Goal: Information Seeking & Learning: Learn about a topic

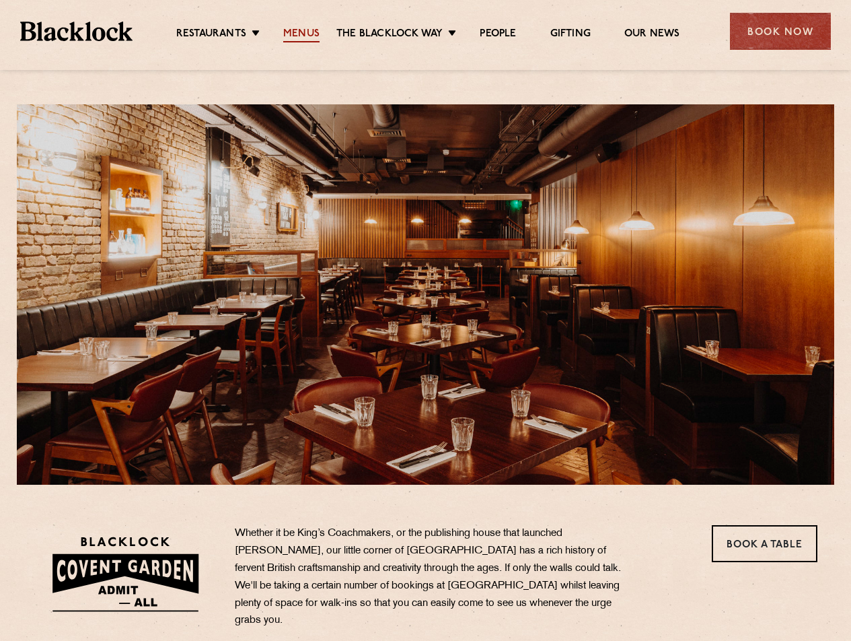
click at [306, 34] on link "Menus" at bounding box center [301, 35] width 36 height 15
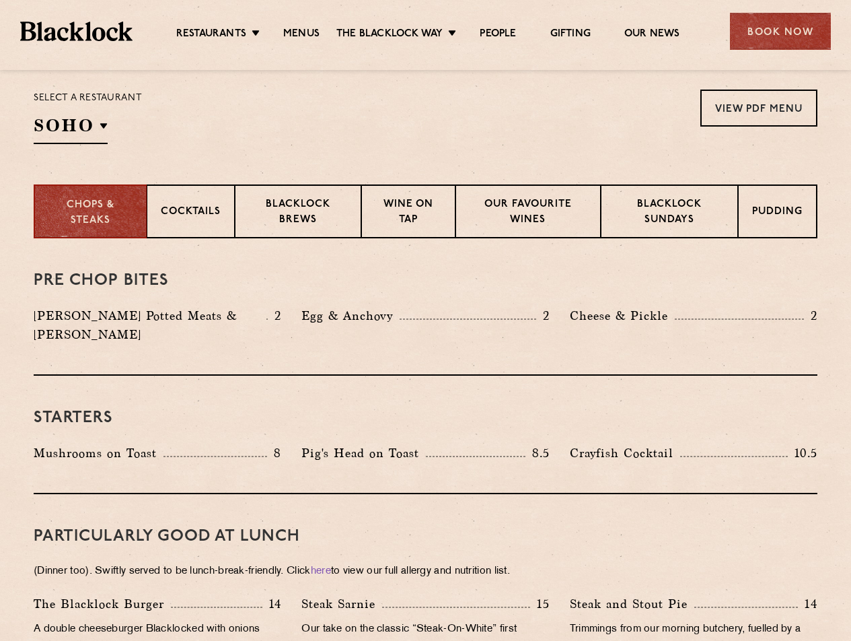
scroll to position [404, 0]
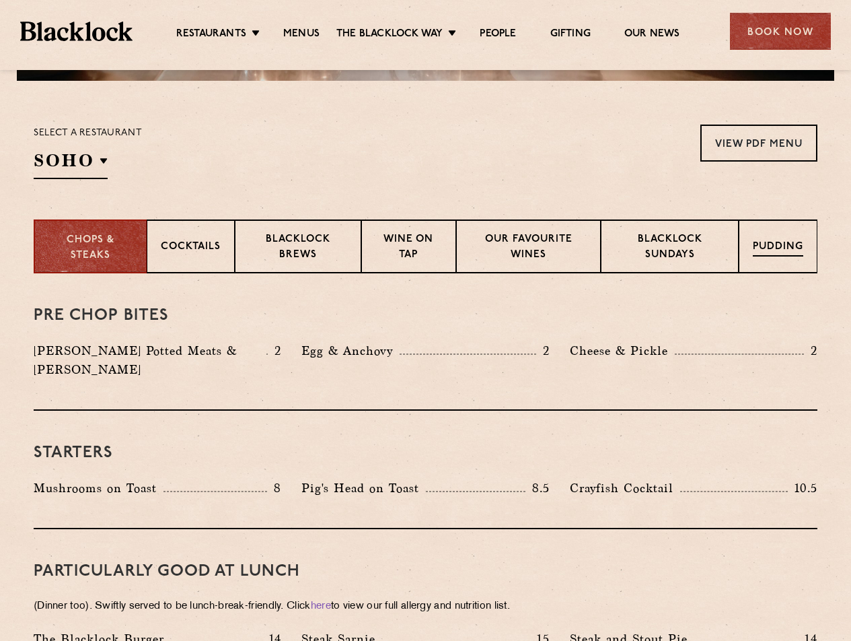
click at [778, 238] on div "Pudding" at bounding box center [778, 246] width 79 height 54
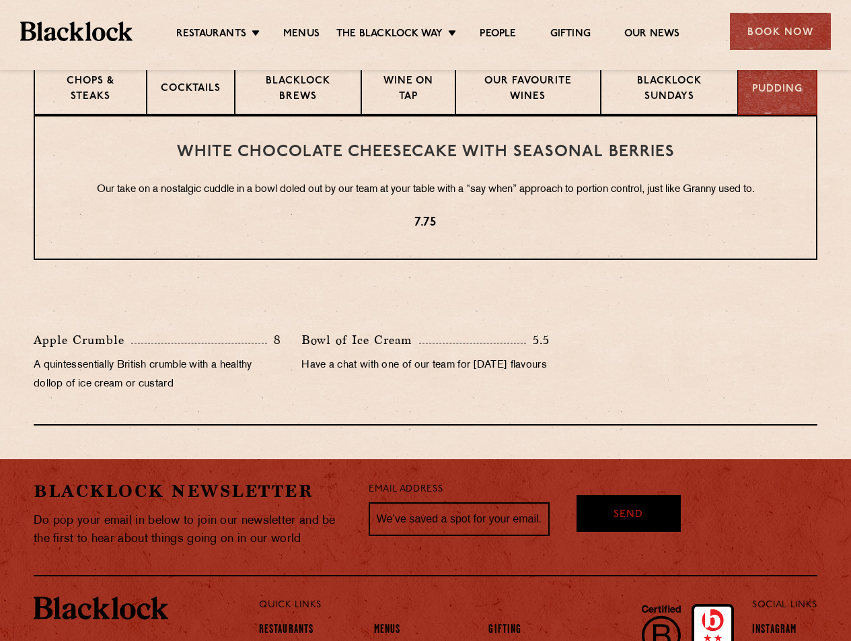
scroll to position [470, 0]
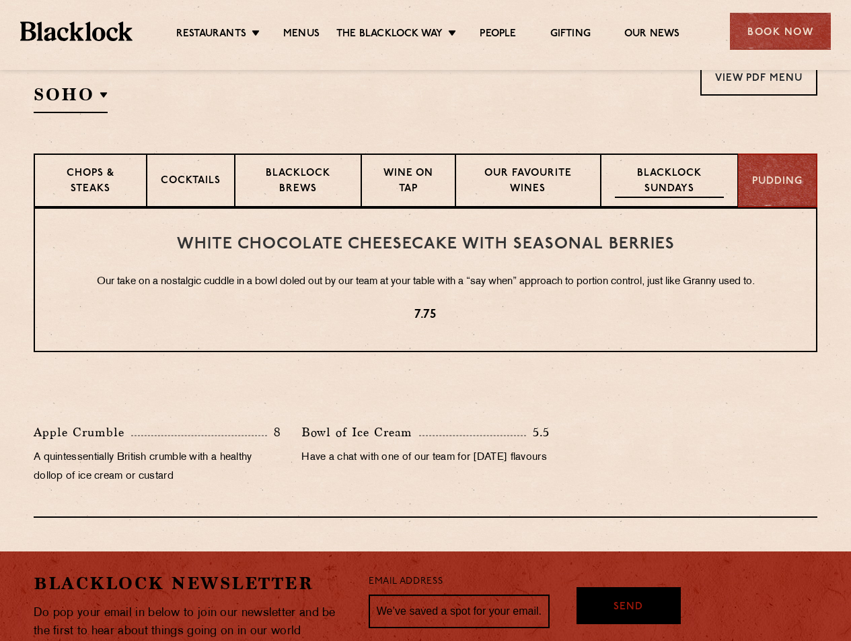
click at [637, 186] on p "Blacklock Sundays" at bounding box center [669, 182] width 109 height 32
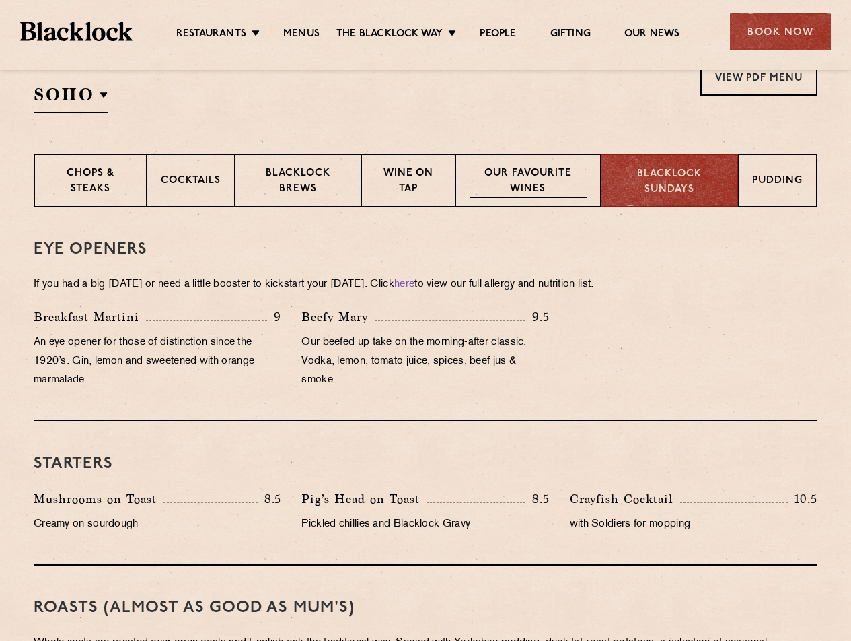
click at [554, 188] on p "Our favourite wines" at bounding box center [528, 182] width 116 height 32
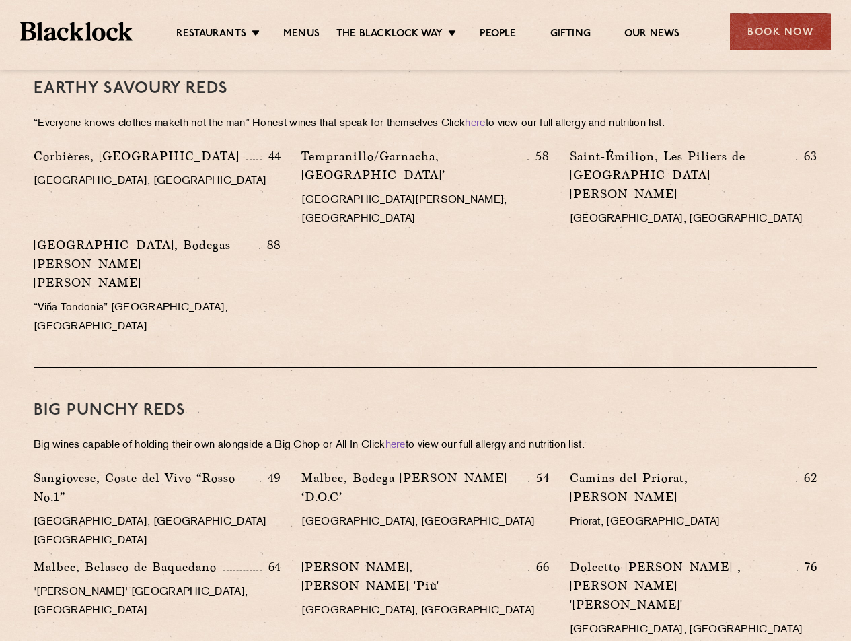
scroll to position [1658, 0]
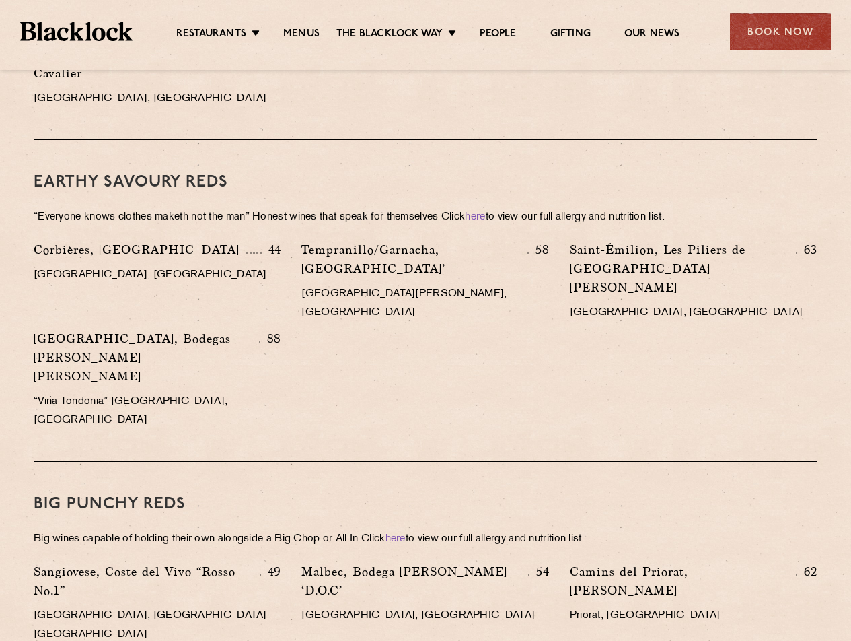
click at [634, 25] on ul "Restaurants [GEOGRAPHIC_DATA] [GEOGRAPHIC_DATA] [GEOGRAPHIC_DATA] [GEOGRAPHIC_D…" at bounding box center [428, 32] width 591 height 22
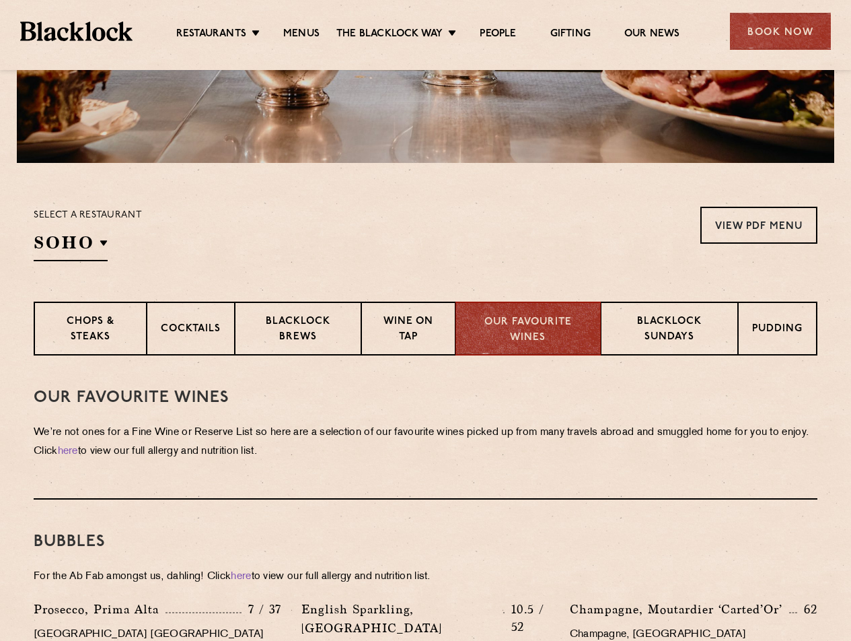
scroll to position [336, 0]
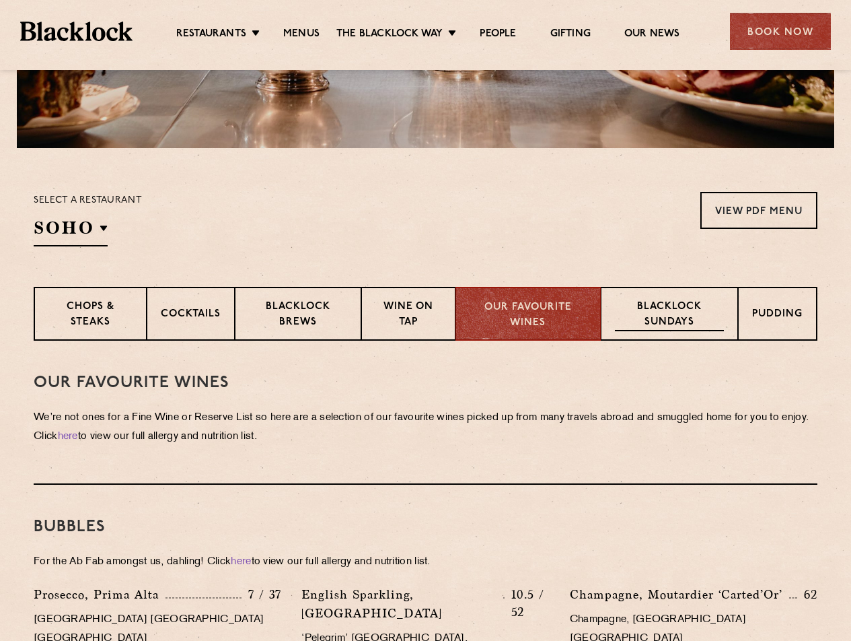
click at [657, 320] on p "Blacklock Sundays" at bounding box center [669, 315] width 109 height 32
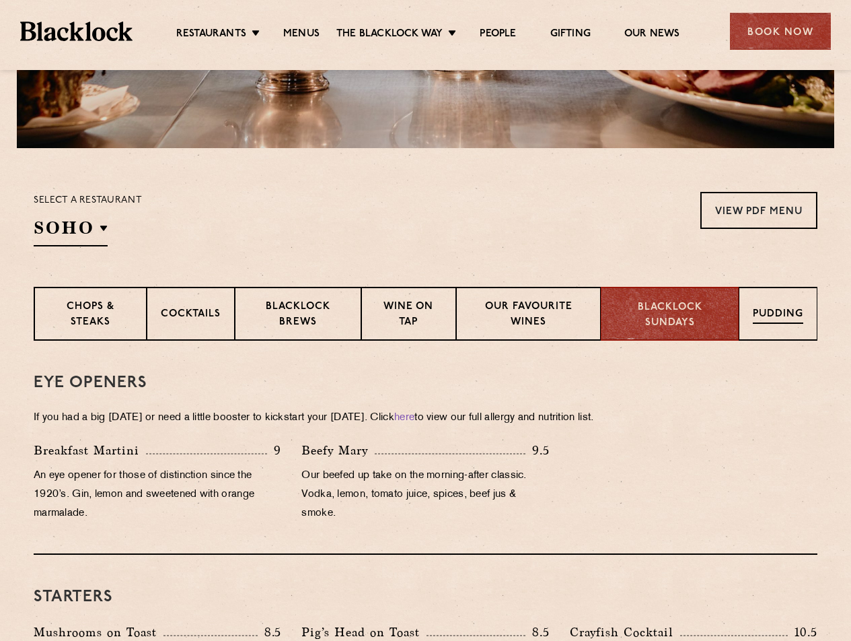
click at [770, 318] on p "Pudding" at bounding box center [778, 315] width 50 height 17
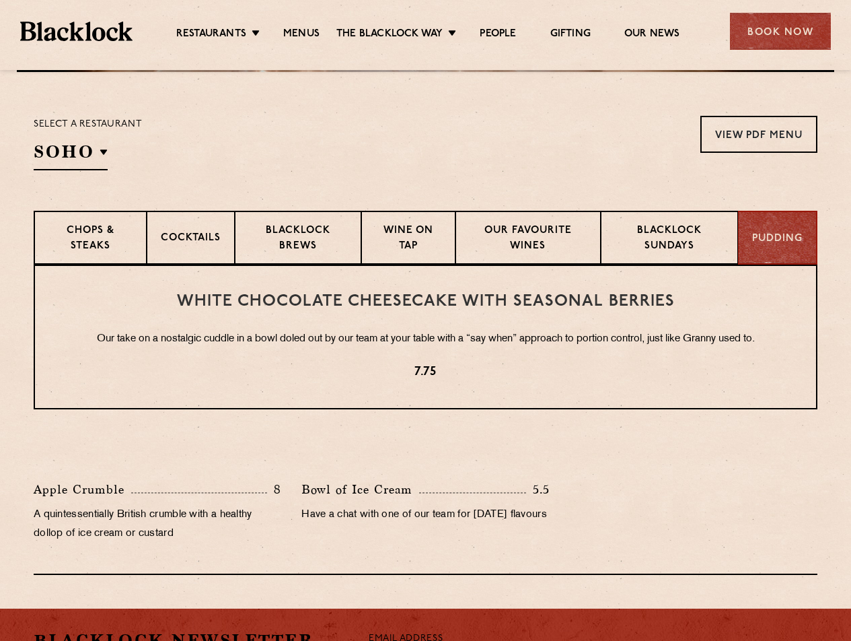
scroll to position [402, 0]
